Goal: Transaction & Acquisition: Download file/media

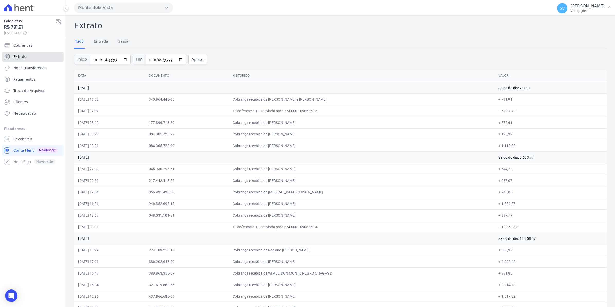
click at [31, 56] on link "Extrato" at bounding box center [33, 56] width 62 height 10
click at [26, 56] on link "Extrato" at bounding box center [33, 56] width 62 height 10
click at [22, 60] on link "Extrato" at bounding box center [33, 56] width 62 height 10
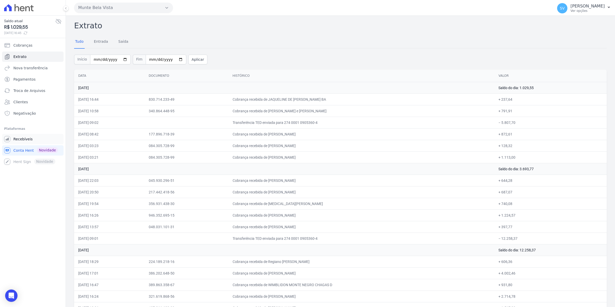
click at [30, 140] on link "Recebíveis" at bounding box center [33, 139] width 62 height 10
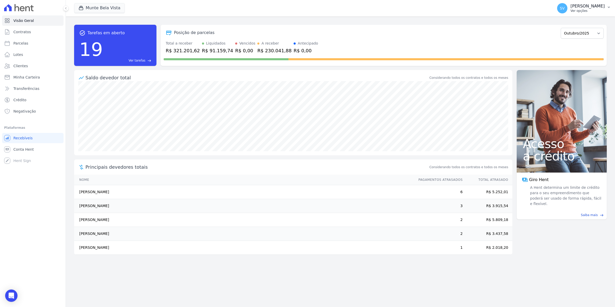
click at [565, 9] on span "SV" at bounding box center [562, 8] width 5 height 4
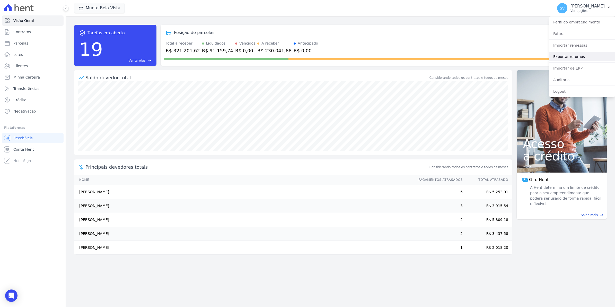
click at [570, 55] on link "Exportar retornos" at bounding box center [582, 56] width 66 height 9
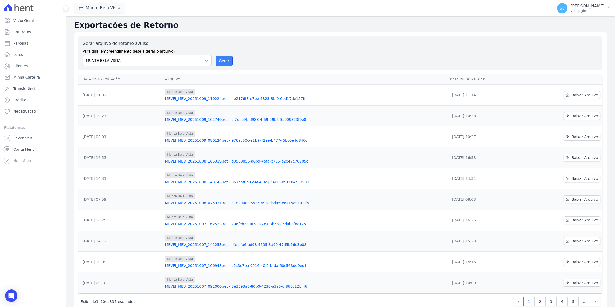
click at [228, 62] on button "Gerar" at bounding box center [224, 61] width 17 height 10
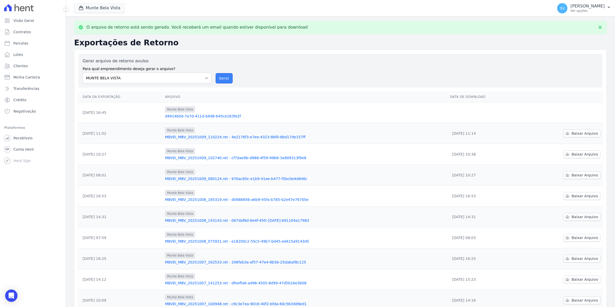
click at [227, 76] on button "Gerar" at bounding box center [224, 78] width 17 height 10
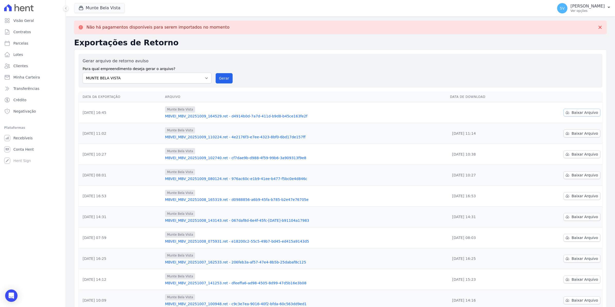
drag, startPoint x: 582, startPoint y: 113, endPoint x: 426, endPoint y: 115, distance: 155.4
click at [581, 113] on span "Baixar Arquivo" at bounding box center [585, 112] width 27 height 5
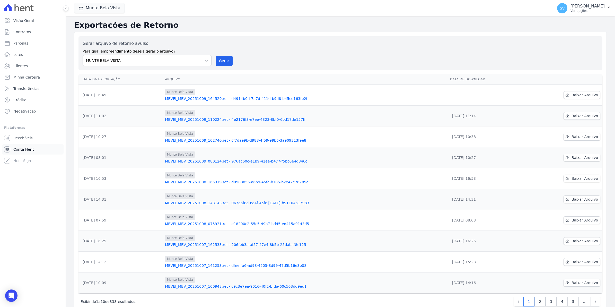
click at [32, 152] on link "Conta Hent" at bounding box center [33, 149] width 62 height 10
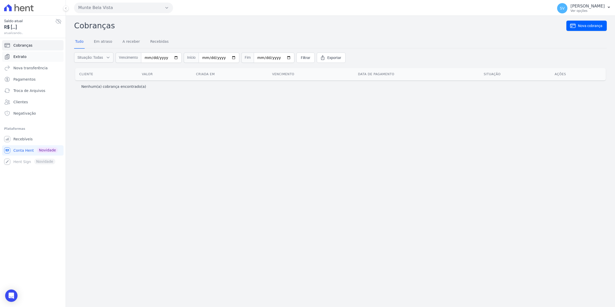
click at [27, 54] on link "Extrato" at bounding box center [33, 56] width 62 height 10
